Goal: Navigation & Orientation: Find specific page/section

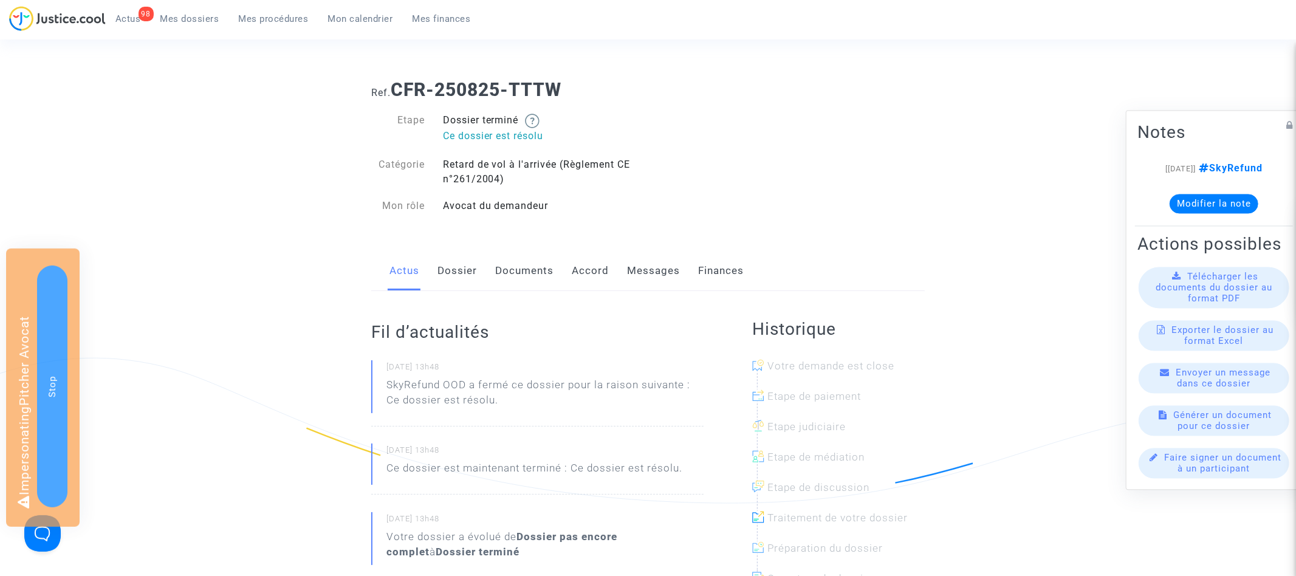
click at [542, 260] on link "Documents" at bounding box center [524, 271] width 58 height 40
